Goal: Transaction & Acquisition: Book appointment/travel/reservation

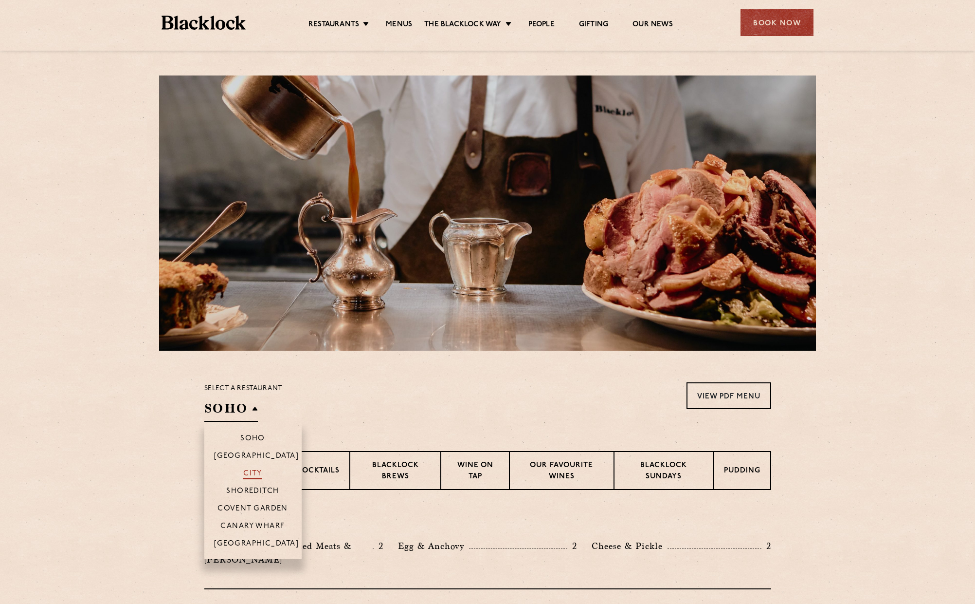
click at [258, 474] on p "City" at bounding box center [252, 474] width 19 height 10
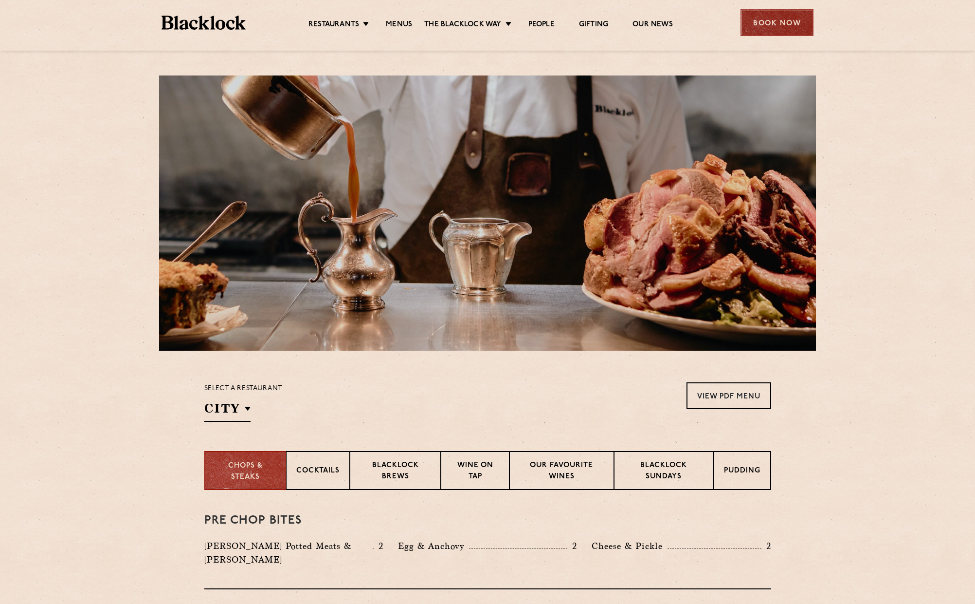
click at [771, 23] on div "Book Now" at bounding box center [777, 22] width 73 height 27
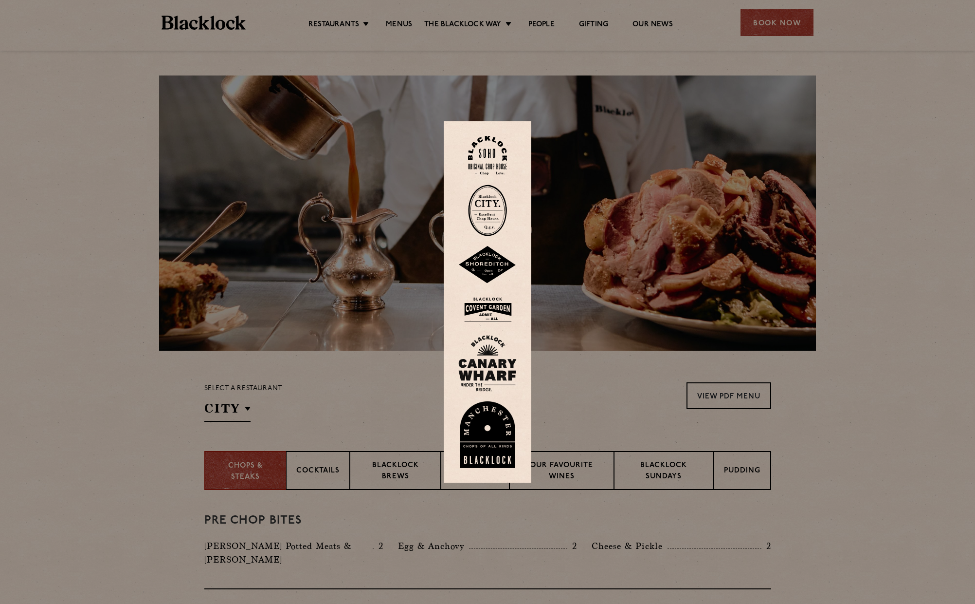
click at [496, 220] on img at bounding box center [487, 210] width 39 height 52
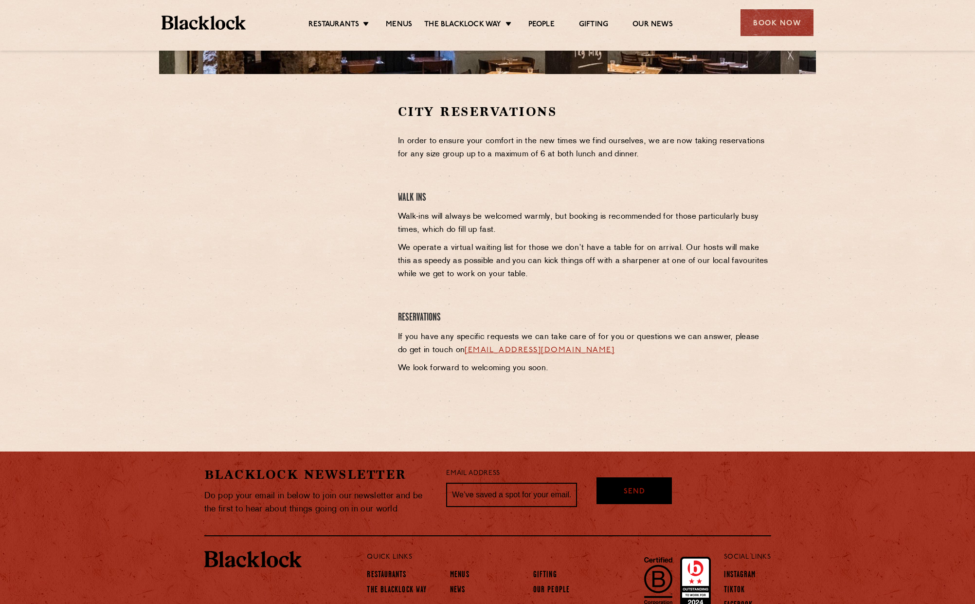
scroll to position [290, 0]
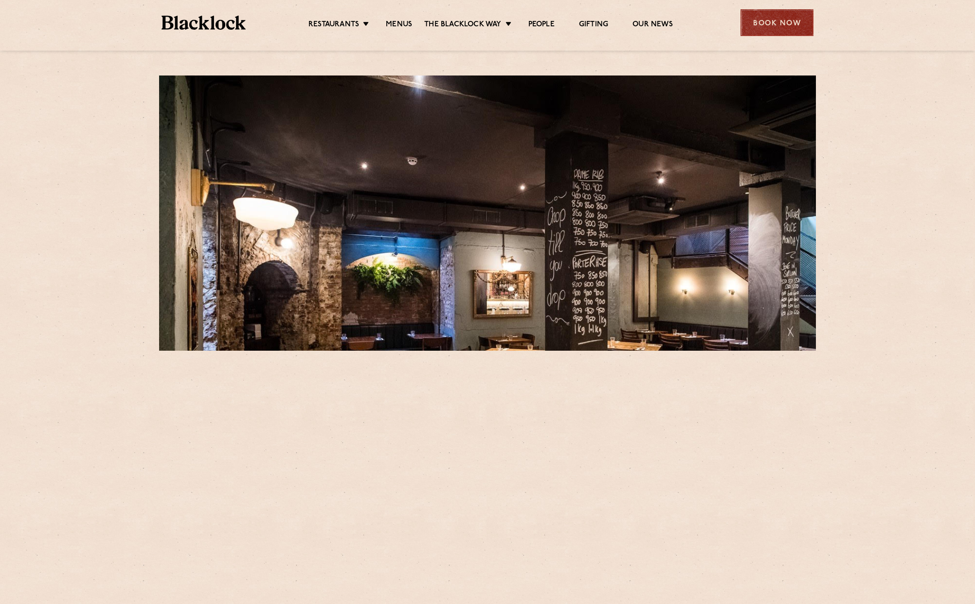
click at [783, 22] on div "Book Now" at bounding box center [777, 22] width 73 height 27
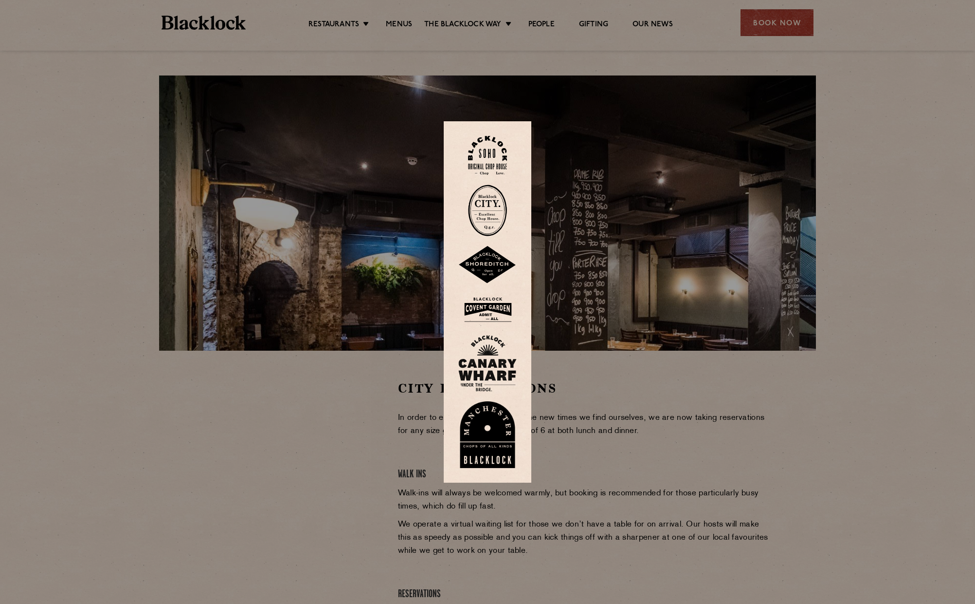
click at [483, 150] on img at bounding box center [487, 155] width 39 height 39
